Goal: Check status: Check status

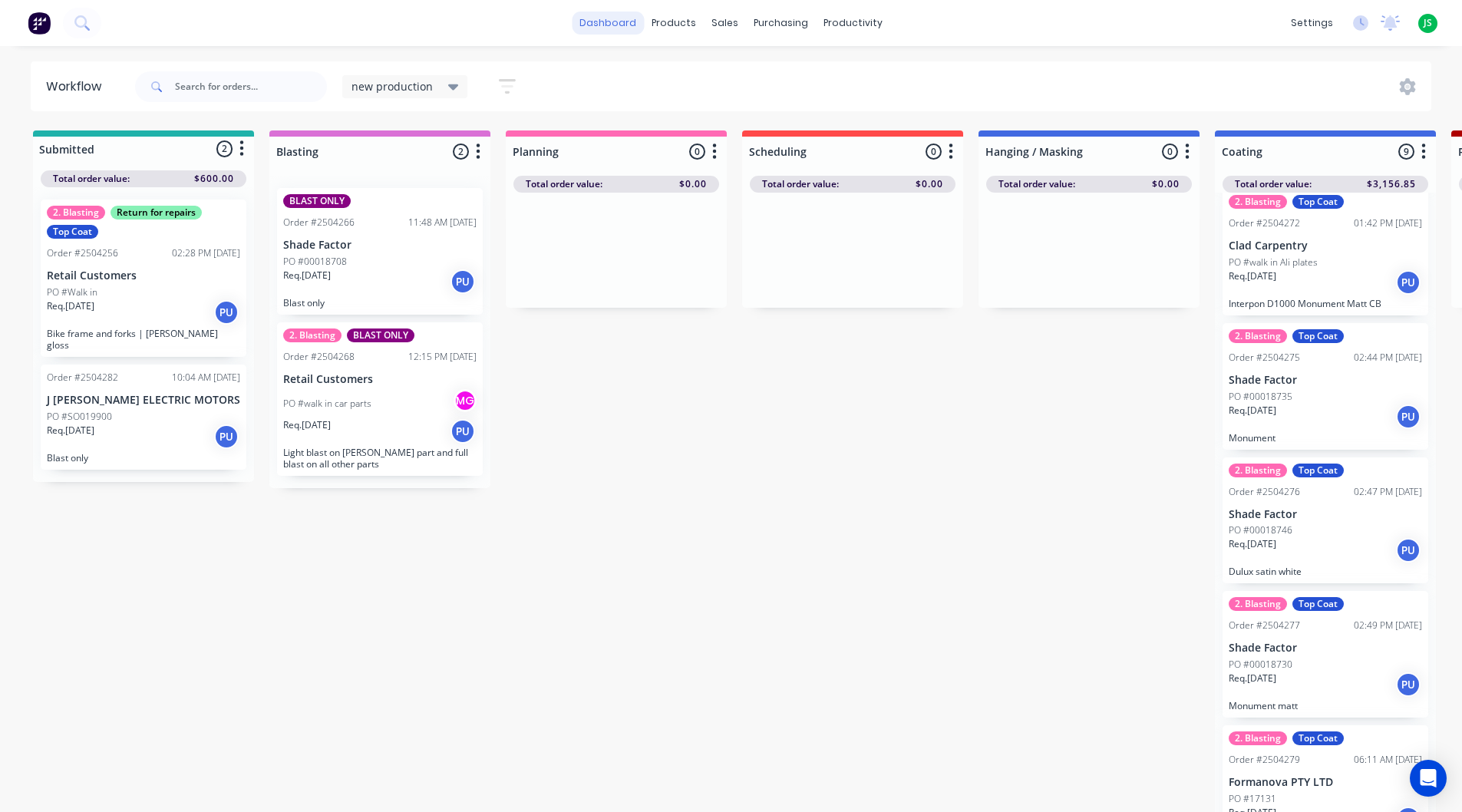
click at [636, 23] on link "dashboard" at bounding box center [608, 23] width 72 height 23
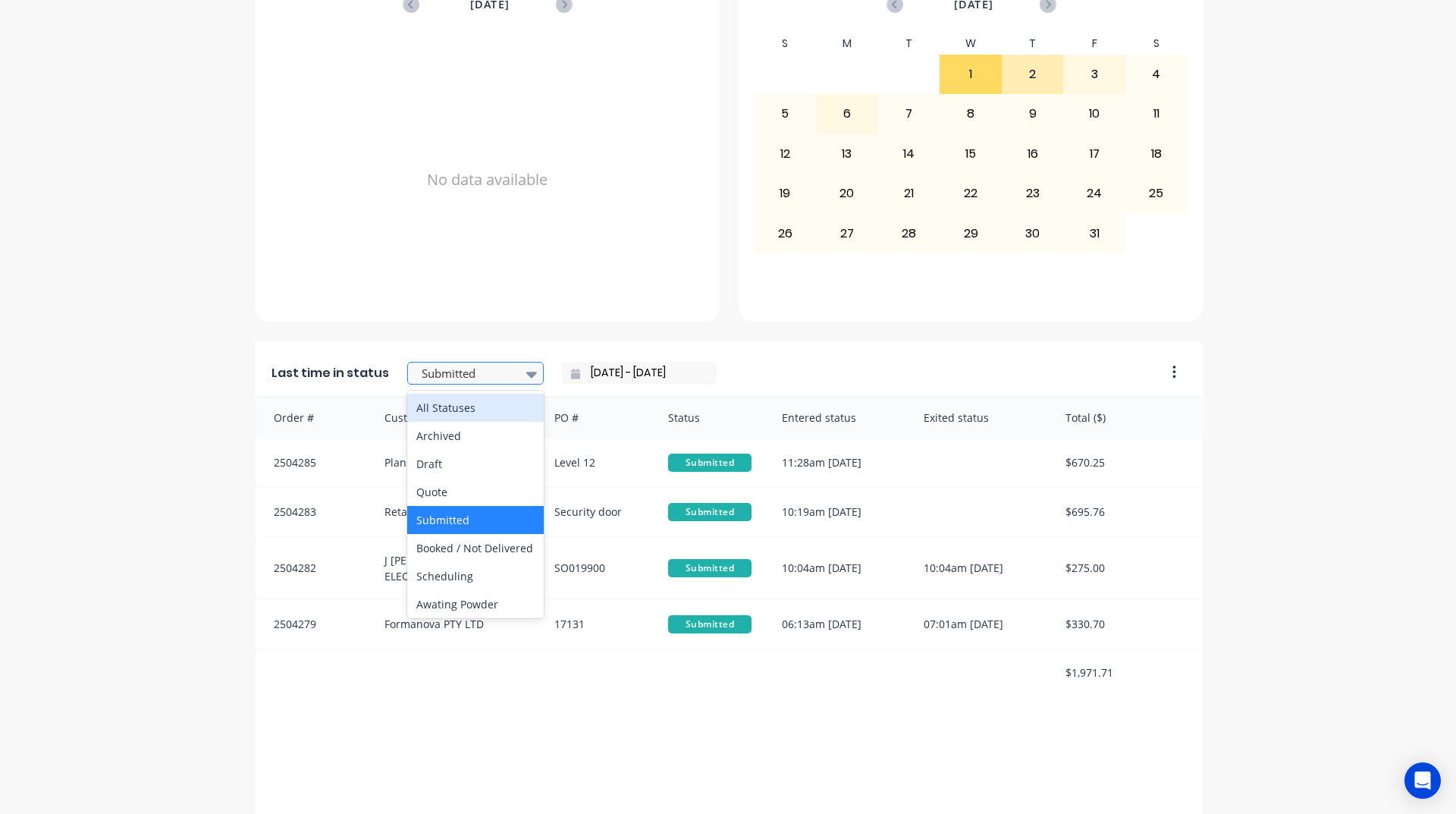
click at [493, 385] on div "Submitted" at bounding box center [468, 374] width 105 height 23
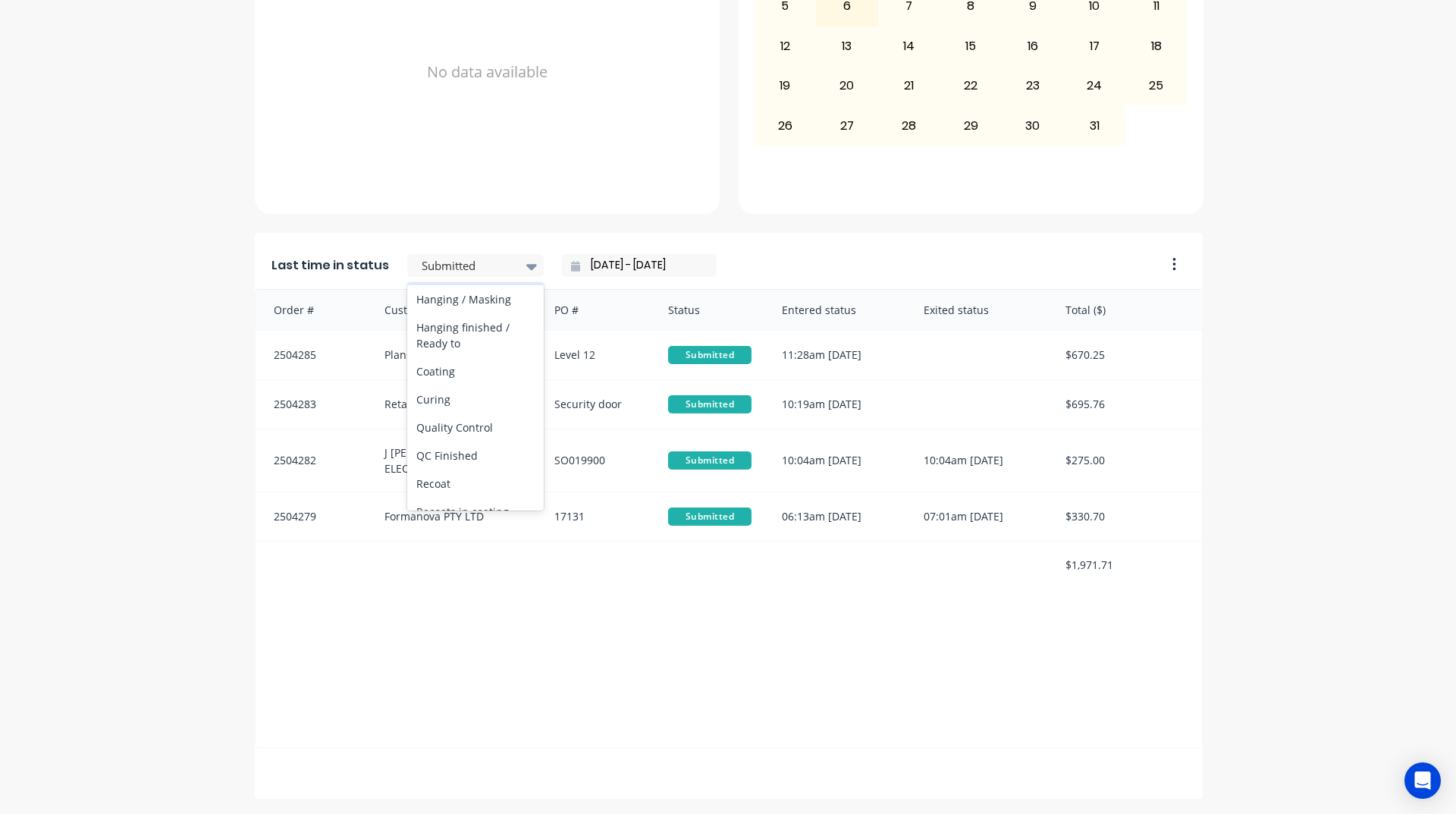
scroll to position [531, 0]
click at [483, 348] on div "Coating" at bounding box center [475, 334] width 136 height 28
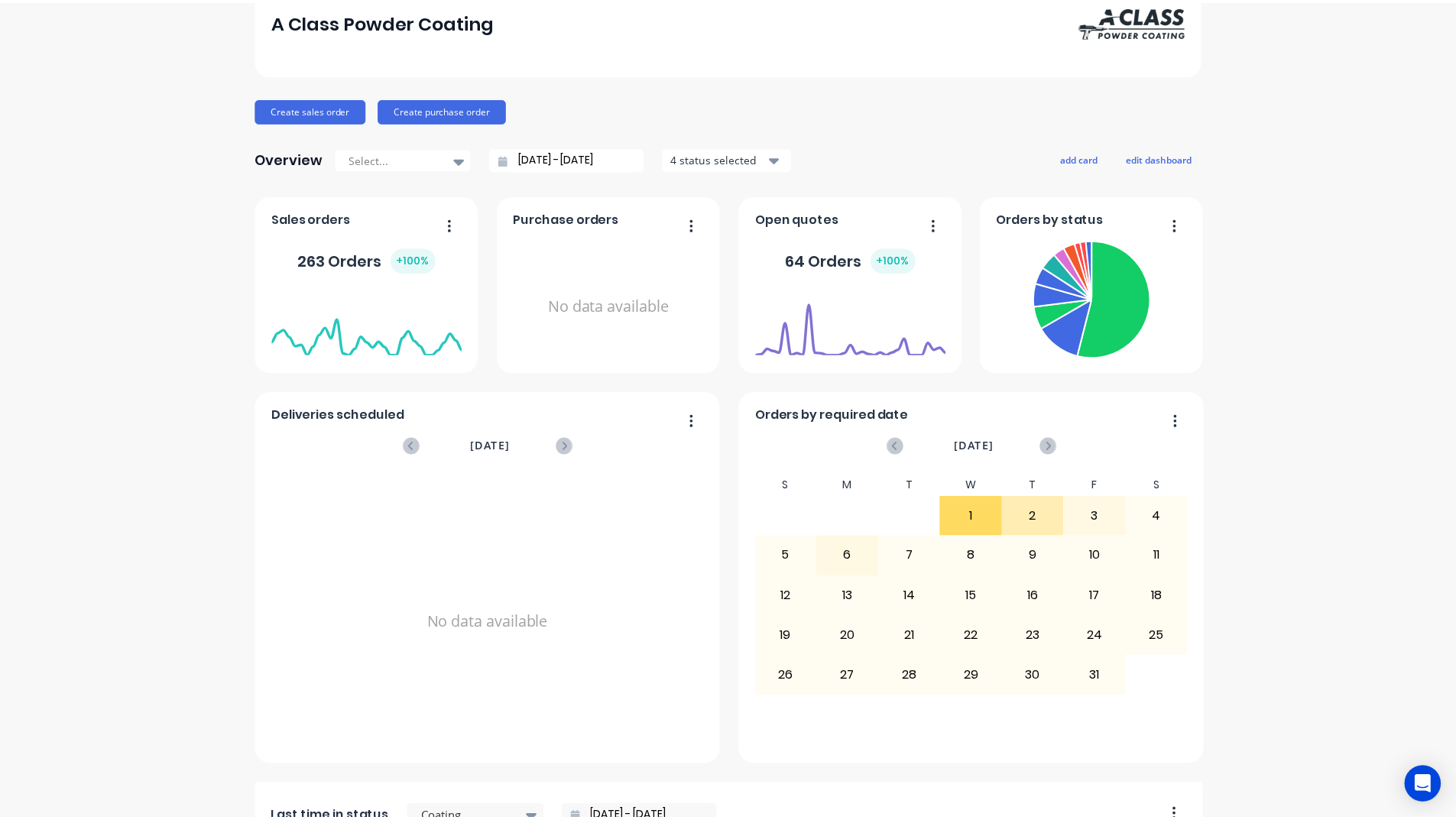
scroll to position [0, 0]
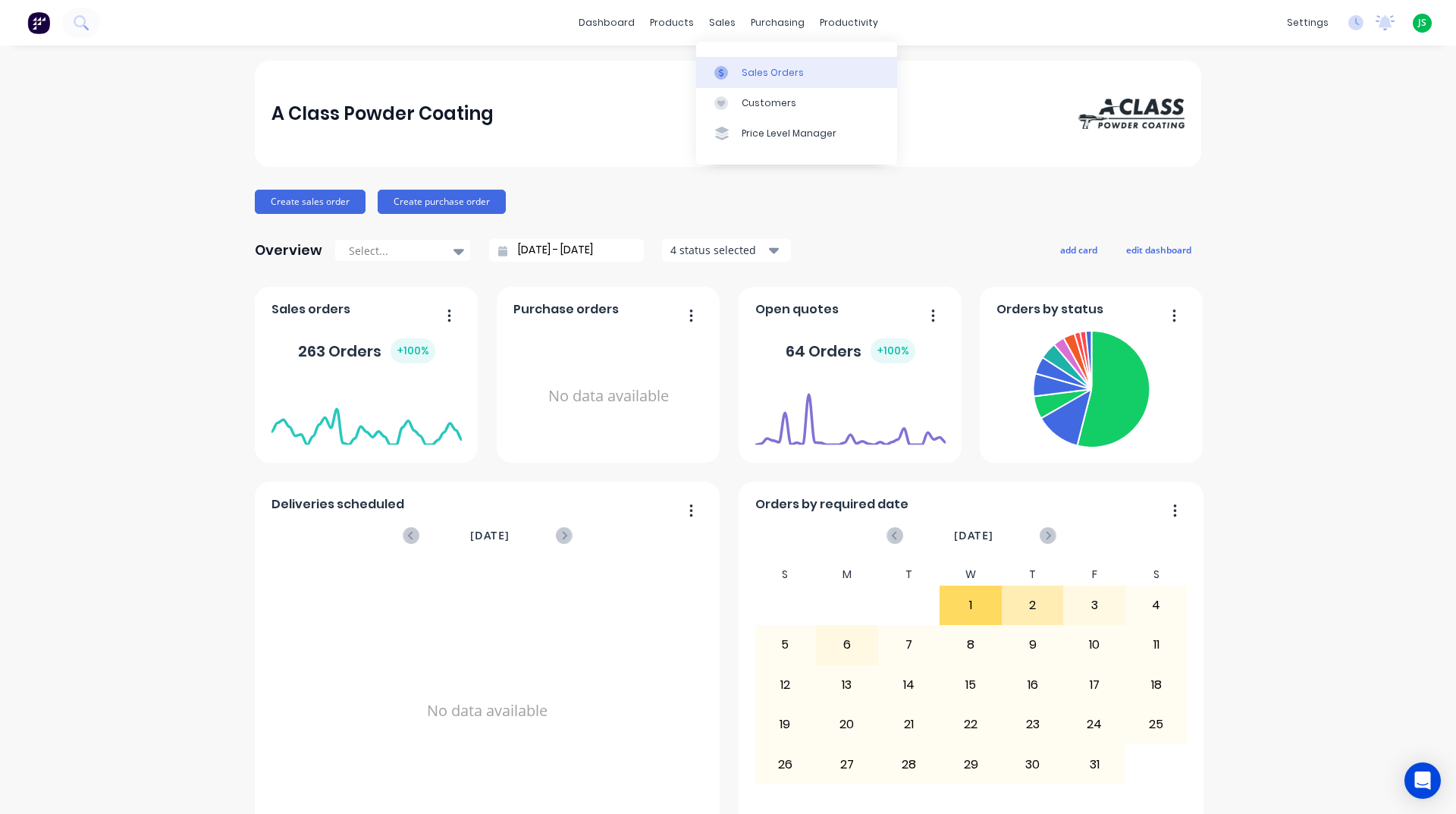
click at [734, 68] on div at bounding box center [726, 73] width 23 height 14
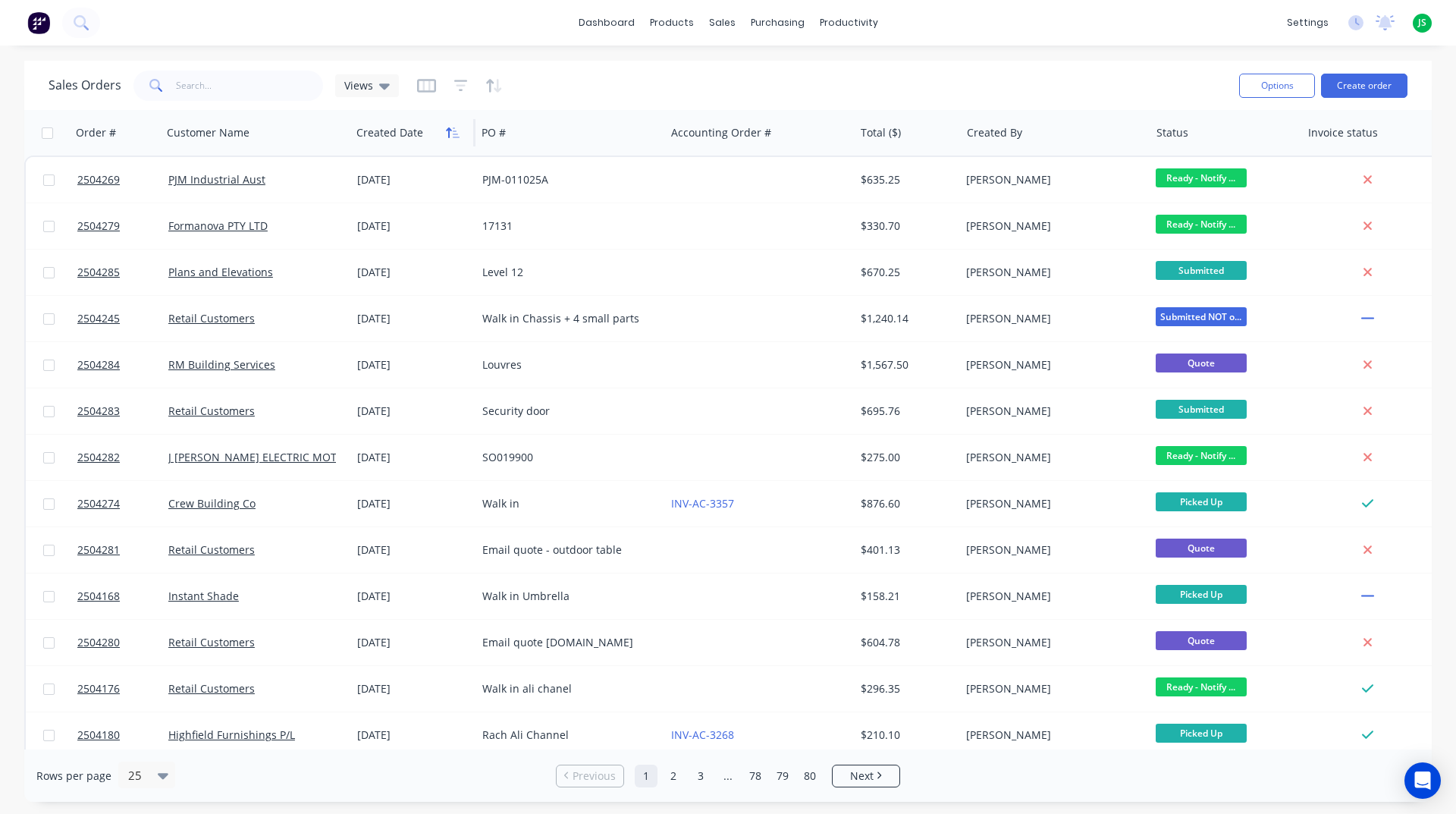
click at [448, 130] on icon "button" at bounding box center [448, 133] width 5 height 11
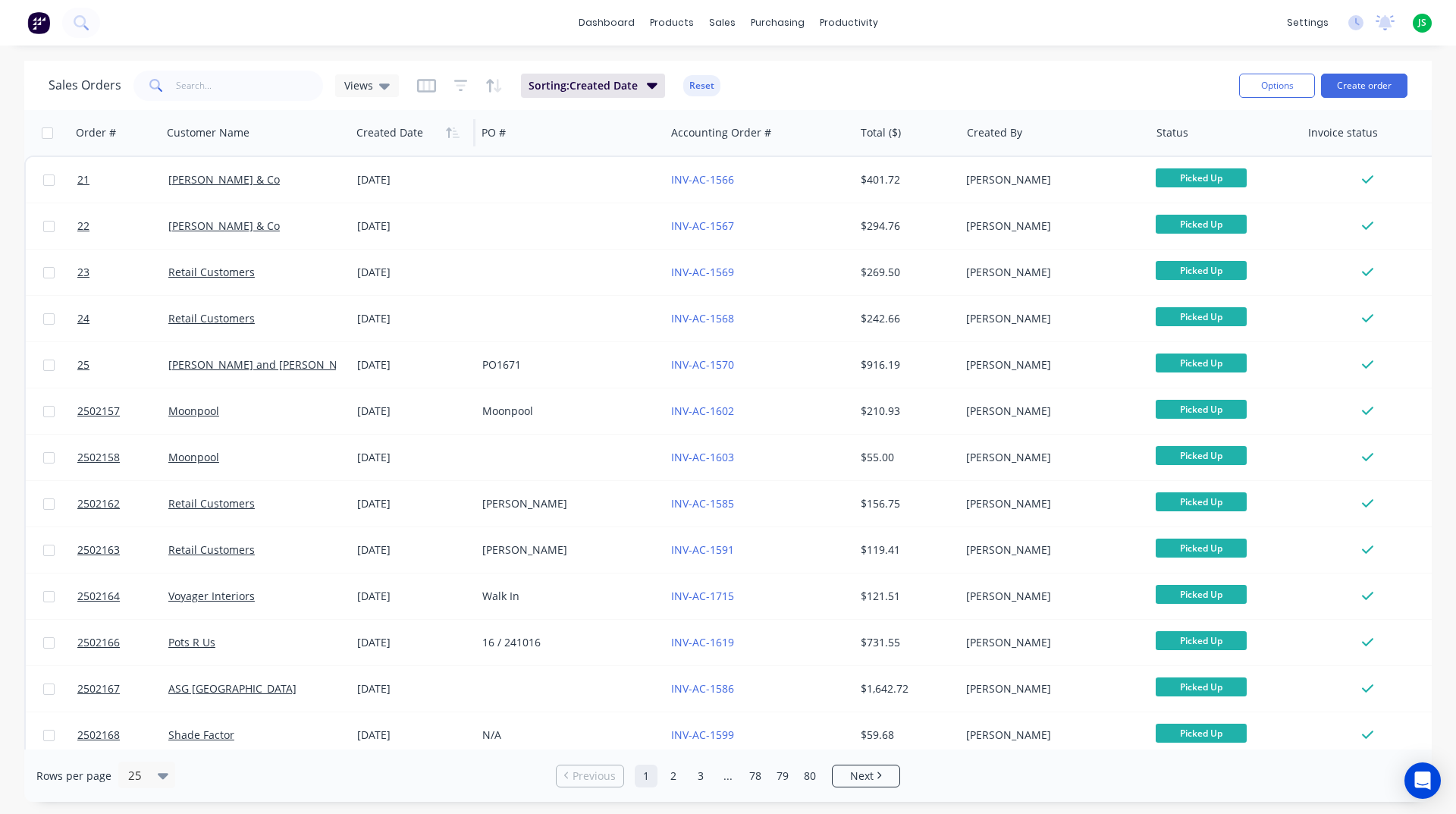
click at [448, 130] on icon "button" at bounding box center [448, 133] width 5 height 11
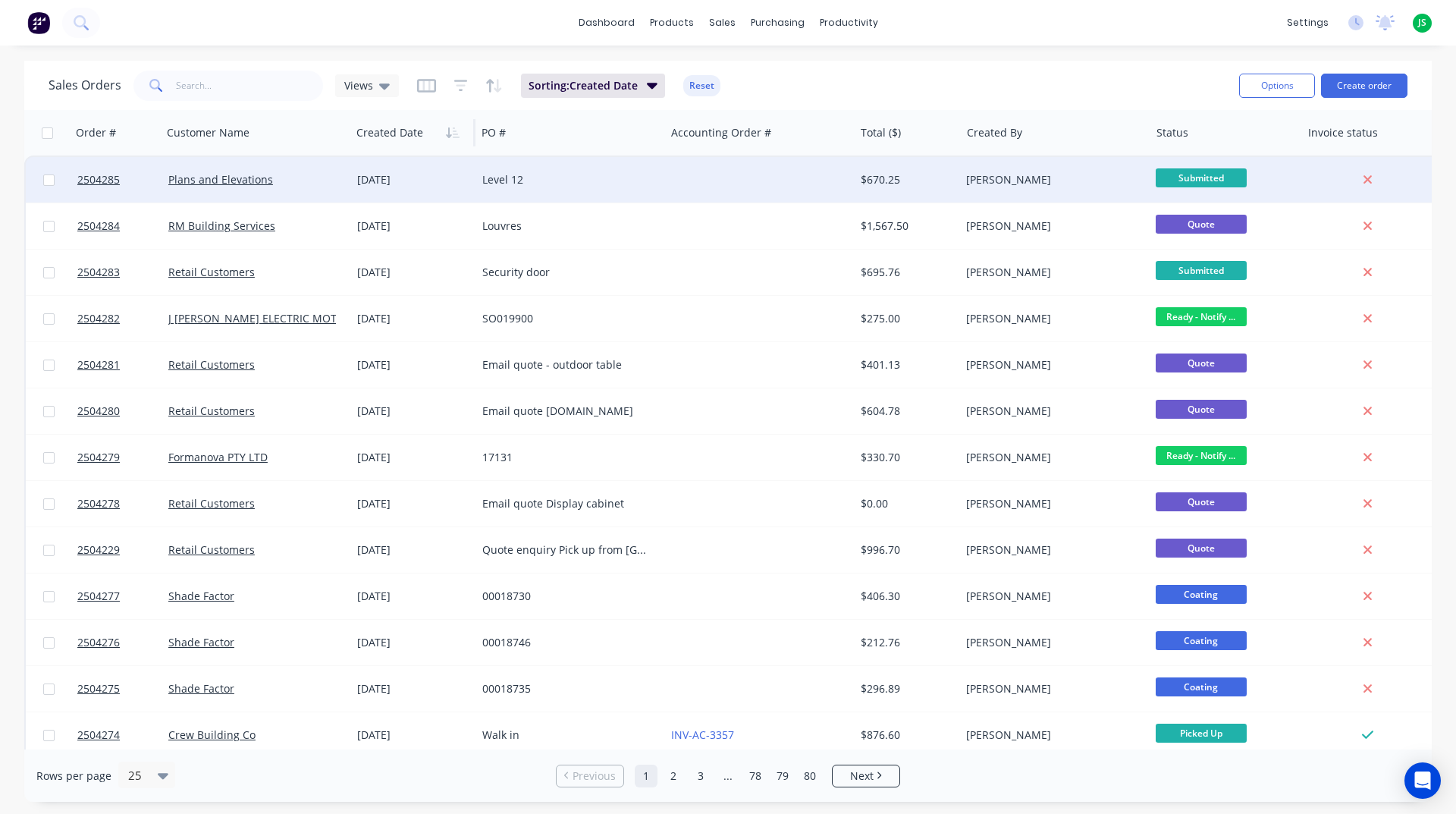
click at [554, 191] on div "Level 12" at bounding box center [570, 180] width 189 height 45
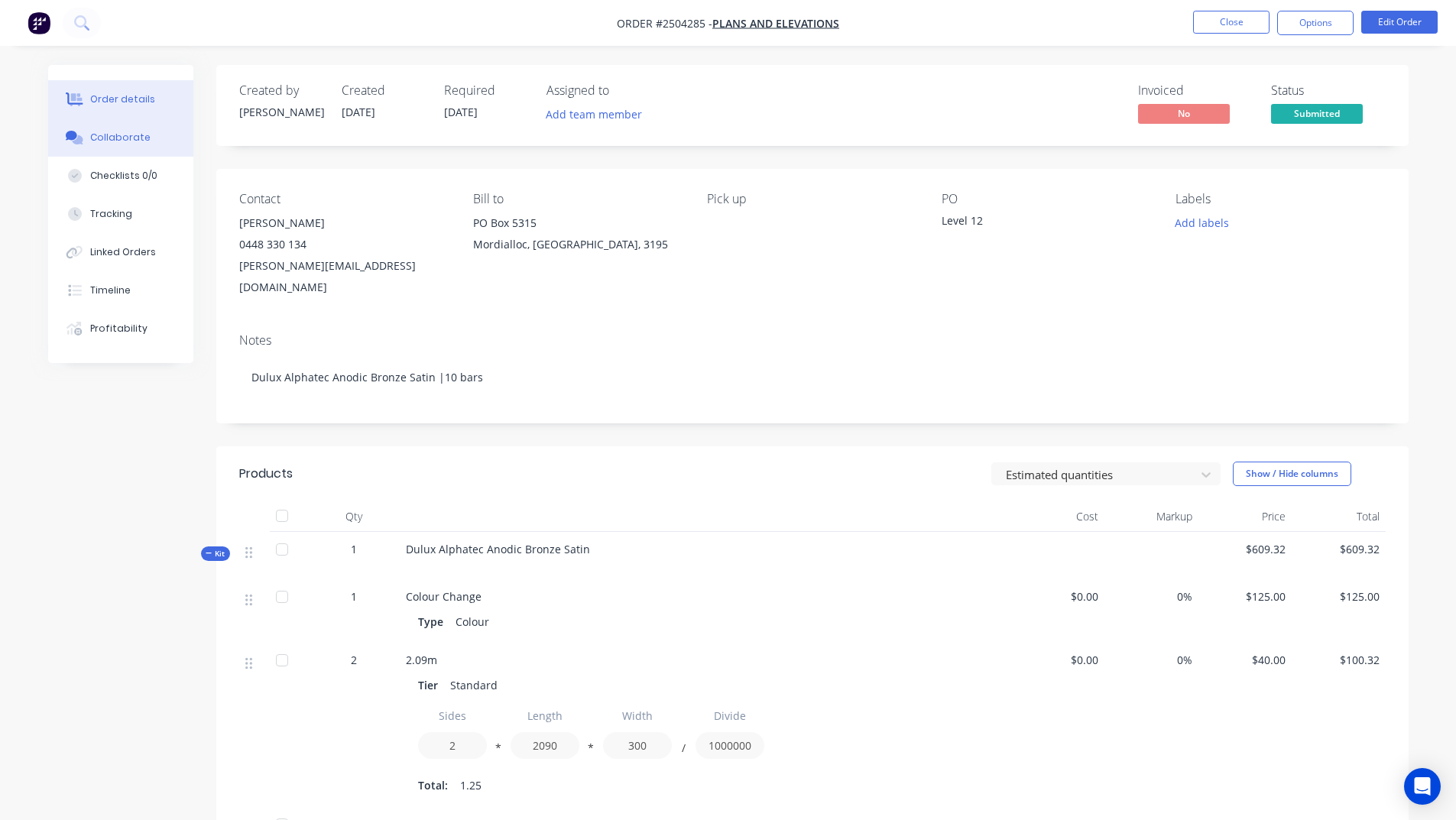
click at [106, 125] on button "Collaborate" at bounding box center [120, 137] width 145 height 38
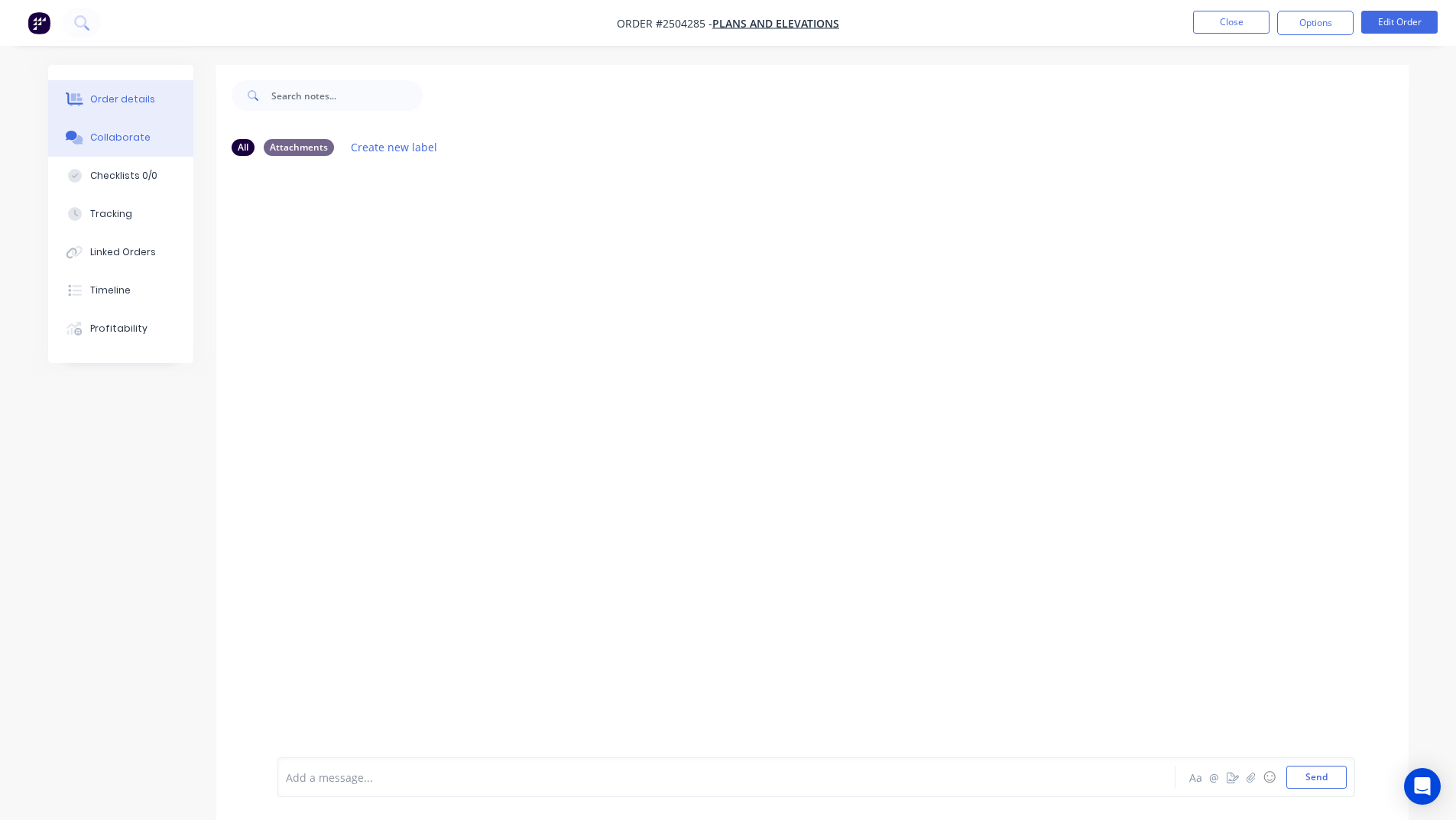
click at [131, 102] on div "Order details" at bounding box center [123, 99] width 65 height 14
